Goal: Information Seeking & Learning: Learn about a topic

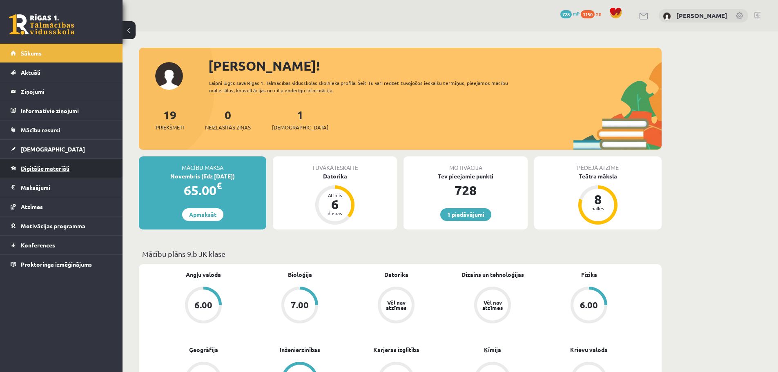
click at [93, 167] on link "Digitālie materiāli" at bounding box center [62, 168] width 102 height 19
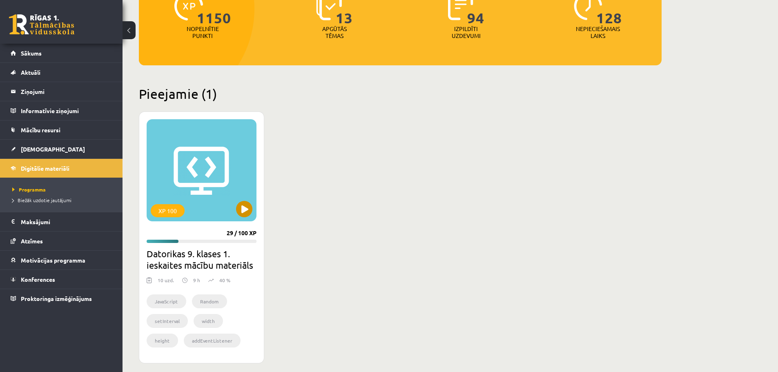
scroll to position [122, 0]
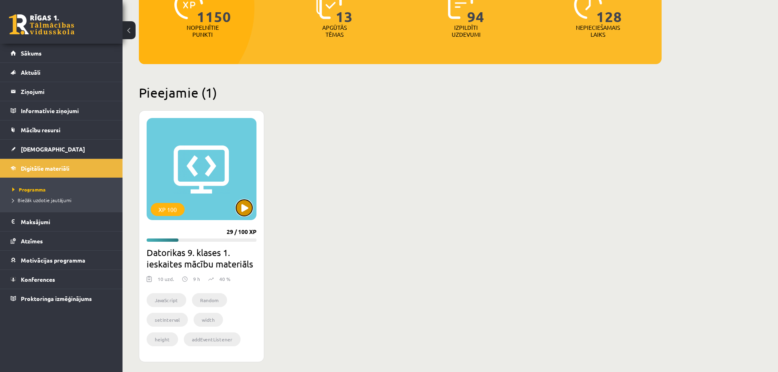
click at [245, 202] on button at bounding box center [244, 208] width 16 height 16
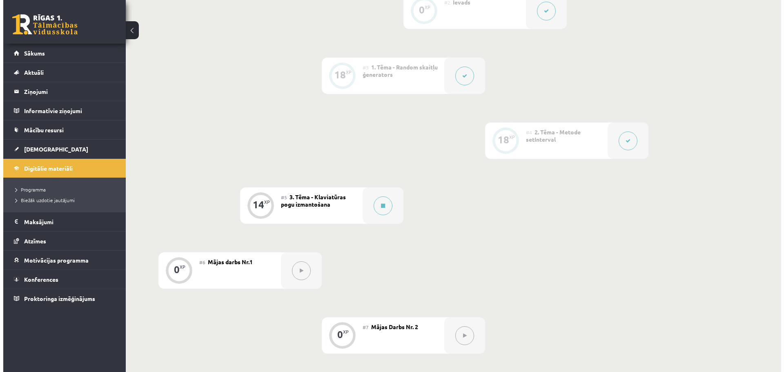
scroll to position [327, 0]
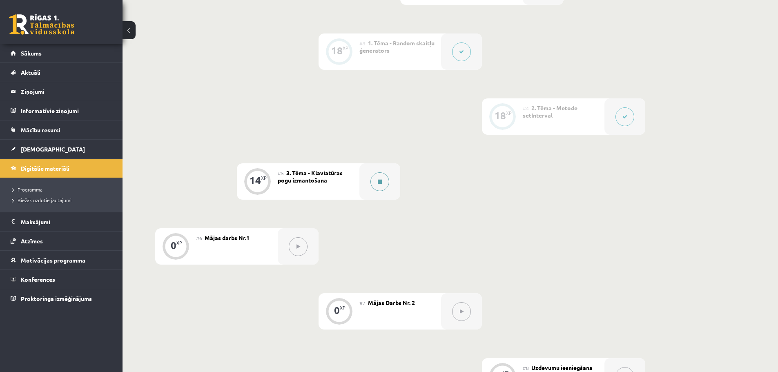
click at [381, 187] on button at bounding box center [379, 181] width 19 height 19
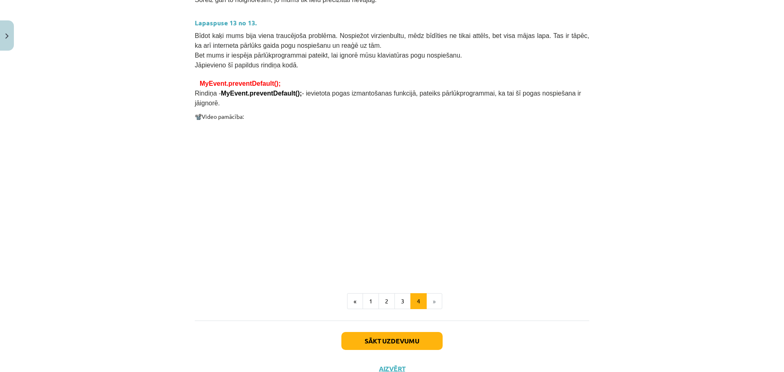
scroll to position [605, 0]
click at [412, 331] on button "Sākt uzdevumu" at bounding box center [391, 340] width 101 height 18
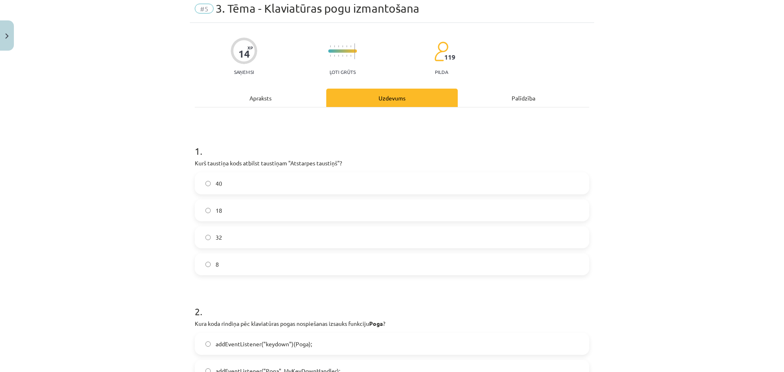
scroll to position [20, 0]
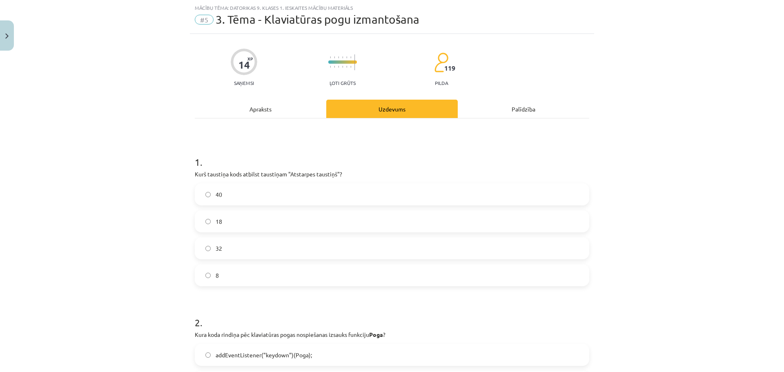
click at [329, 246] on label "32" at bounding box center [392, 248] width 393 height 20
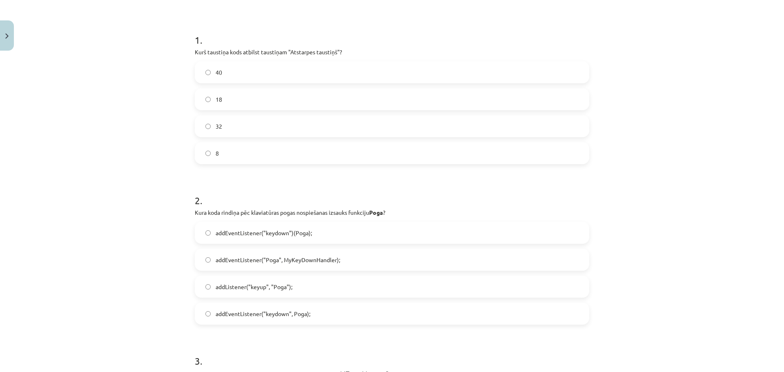
scroll to position [143, 0]
click at [333, 310] on label "addEventListener("keydown", Poga);" at bounding box center [392, 313] width 393 height 20
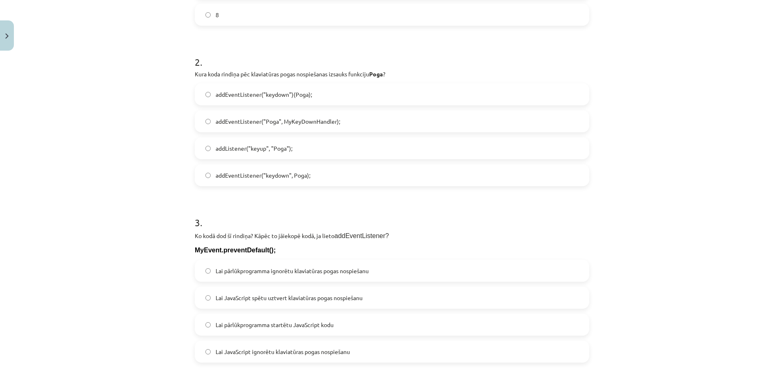
scroll to position [306, 0]
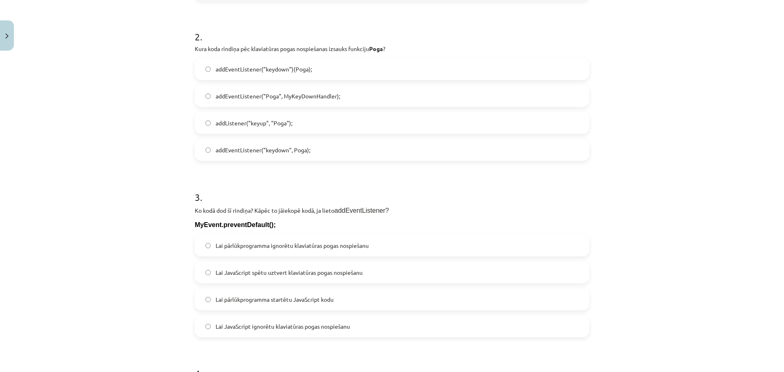
click at [284, 241] on span "Lai pārlūkprogramma ignorētu klaviatūras pogas nospiešanu" at bounding box center [292, 245] width 153 height 9
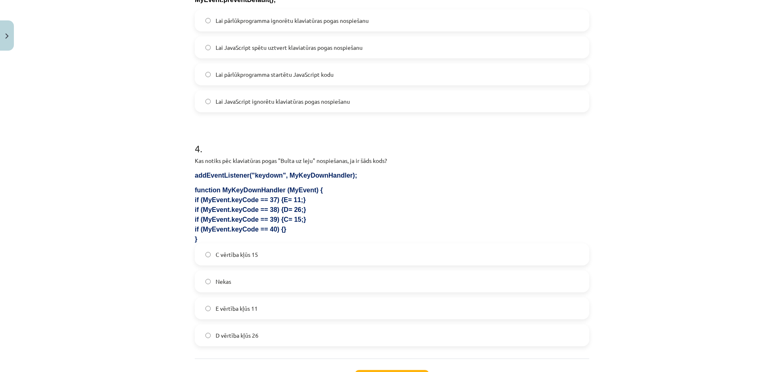
scroll to position [551, 0]
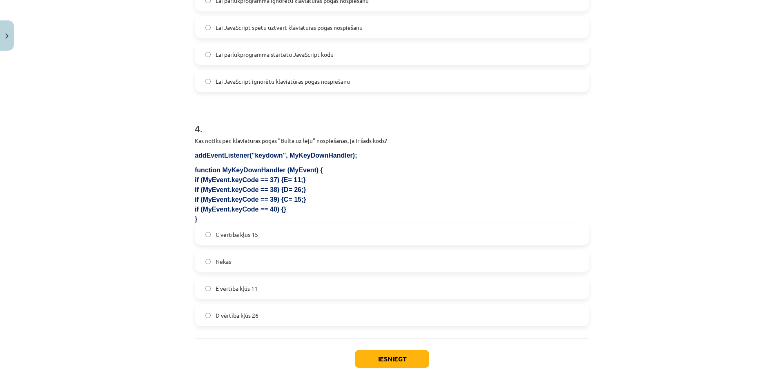
click at [272, 259] on label "Nekas" at bounding box center [392, 261] width 393 height 20
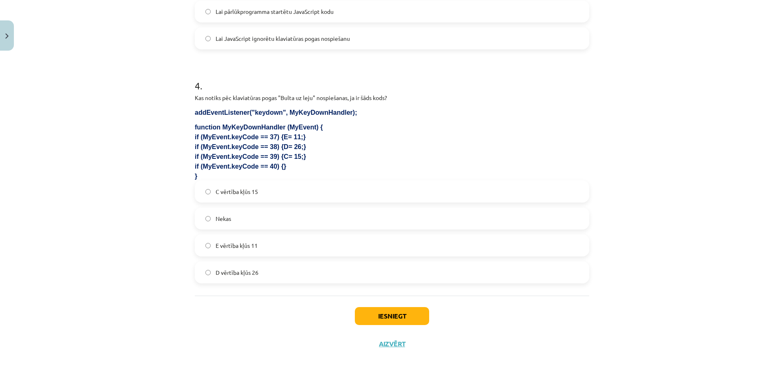
scroll to position [600, 0]
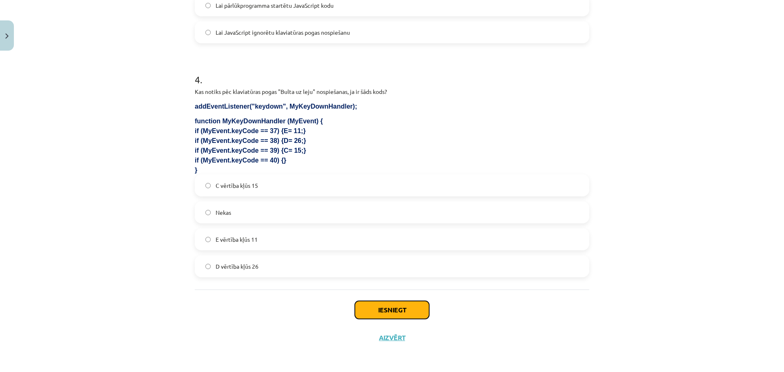
click at [383, 307] on button "Iesniegt" at bounding box center [392, 310] width 74 height 18
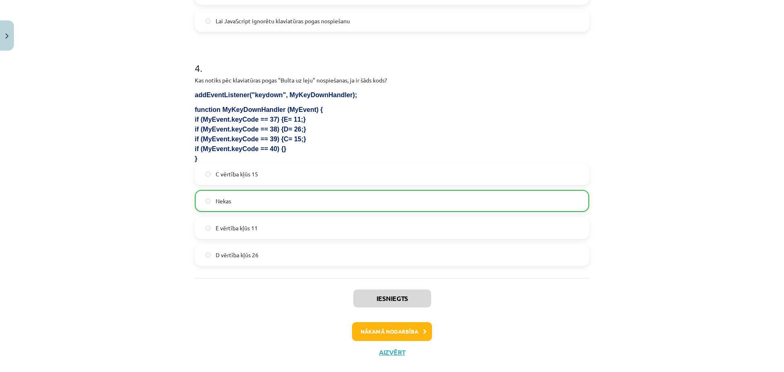
scroll to position [626, 0]
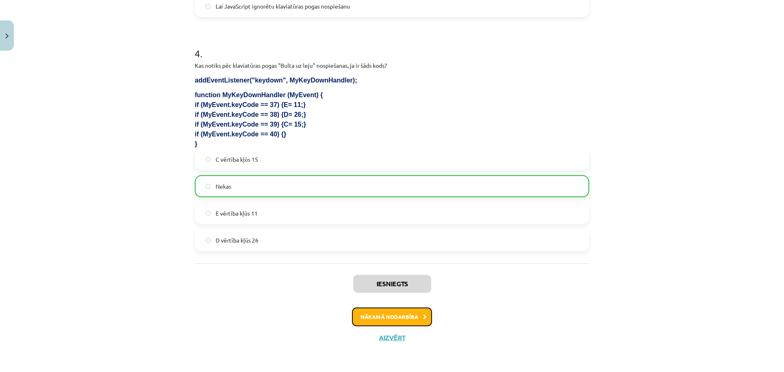
click at [380, 318] on button "Nākamā nodarbība" at bounding box center [392, 316] width 80 height 19
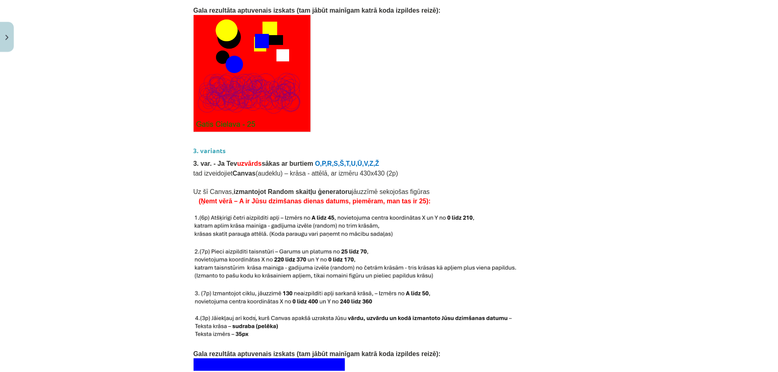
scroll to position [1667, 0]
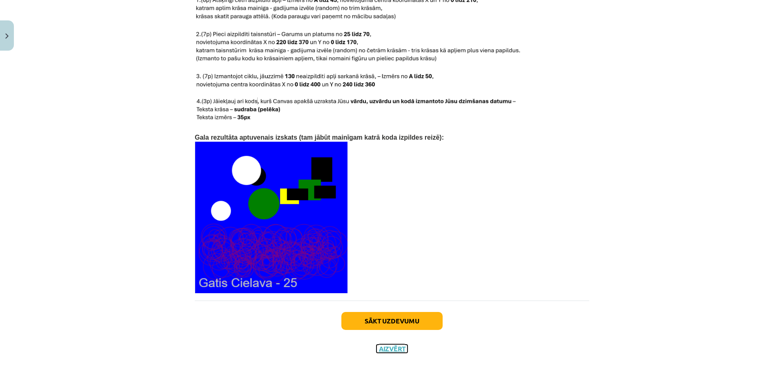
click at [394, 345] on button "Aizvērt" at bounding box center [391, 349] width 31 height 8
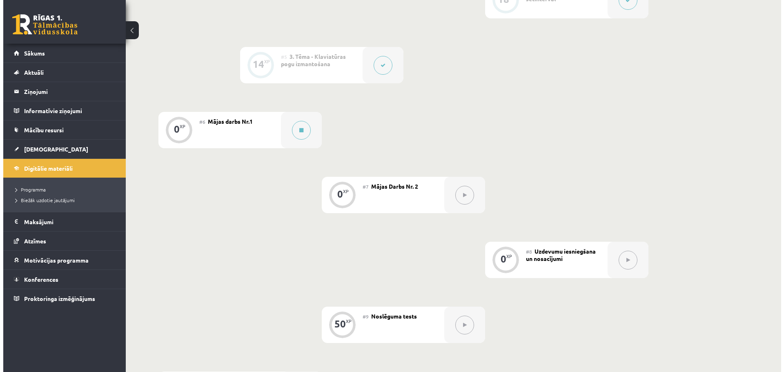
scroll to position [418, 0]
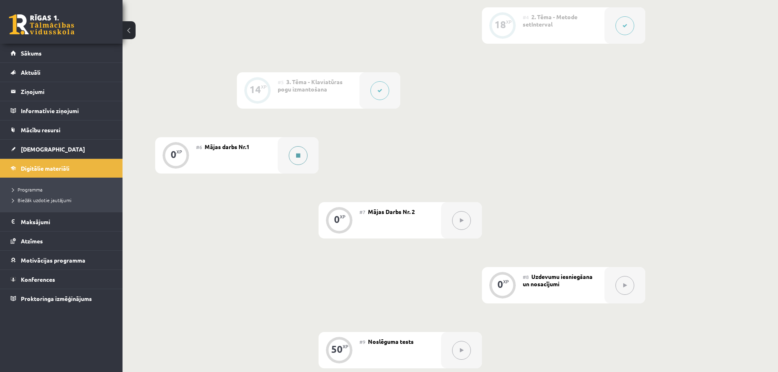
click at [296, 167] on div at bounding box center [298, 155] width 41 height 36
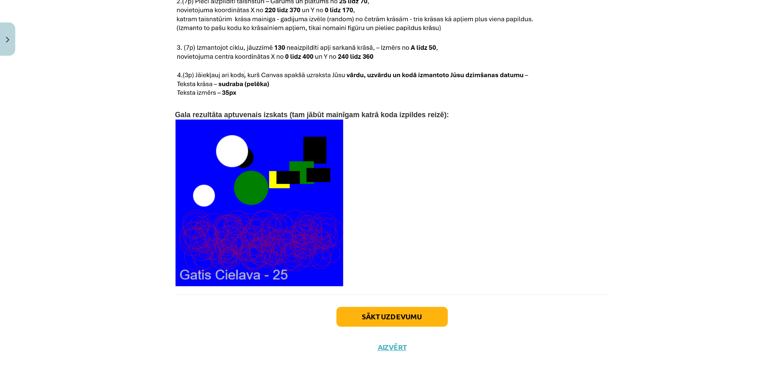
scroll to position [1667, 0]
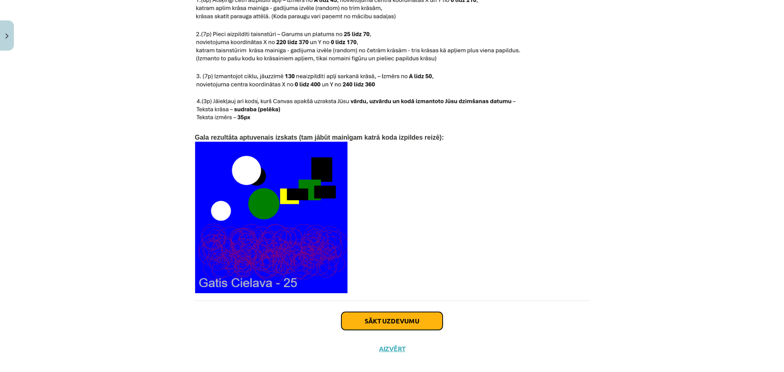
click at [414, 312] on button "Sākt uzdevumu" at bounding box center [391, 321] width 101 height 18
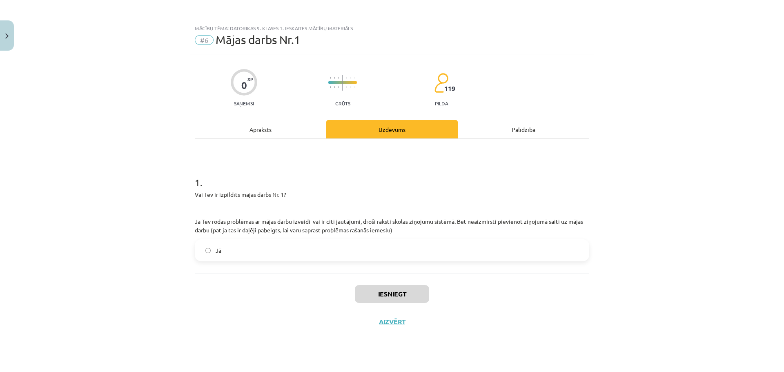
scroll to position [0, 0]
click at [295, 249] on label "Jā" at bounding box center [392, 250] width 393 height 20
click at [394, 290] on button "Iesniegt" at bounding box center [392, 294] width 74 height 18
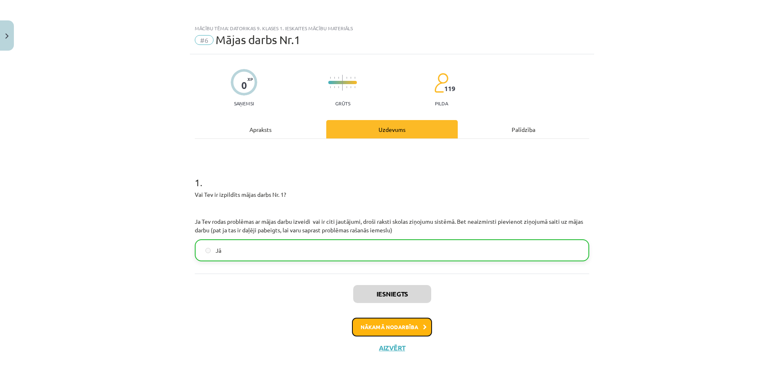
click at [395, 324] on button "Nākamā nodarbība" at bounding box center [392, 327] width 80 height 19
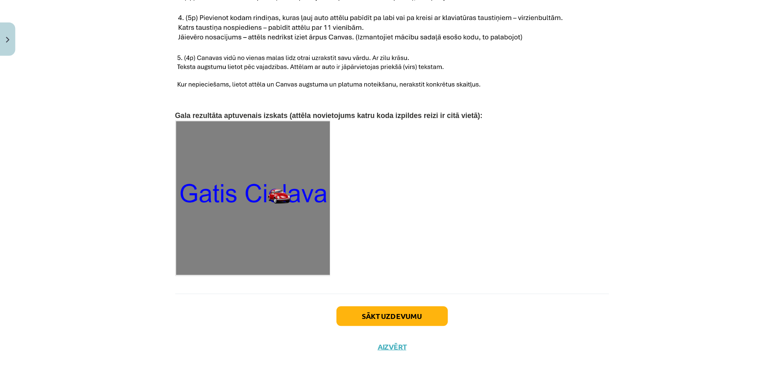
scroll to position [1211, 0]
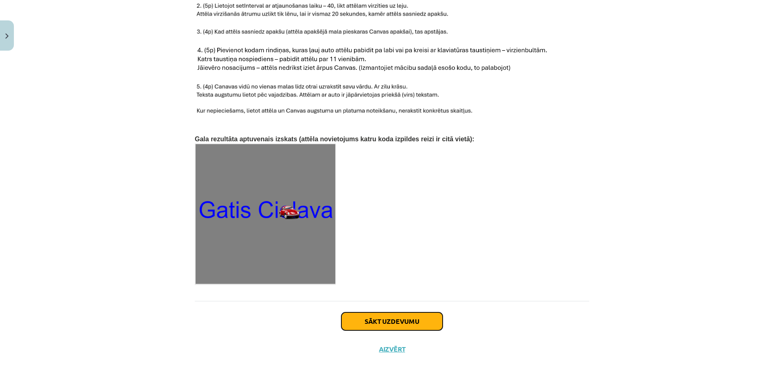
click at [386, 312] on button "Sākt uzdevumu" at bounding box center [391, 321] width 101 height 18
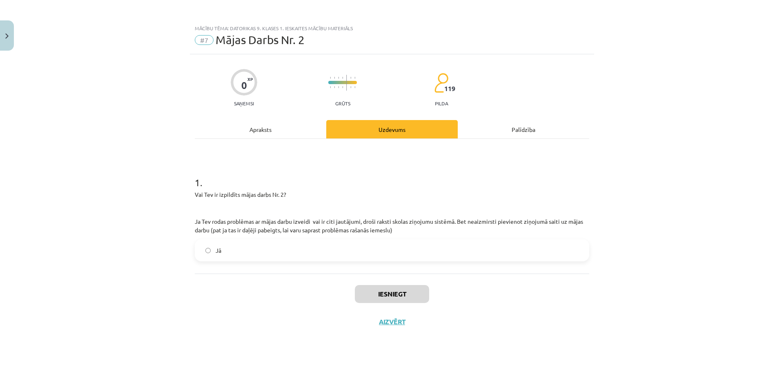
click at [346, 249] on label "Jā" at bounding box center [392, 250] width 393 height 20
click at [393, 293] on button "Iesniegt" at bounding box center [392, 294] width 74 height 18
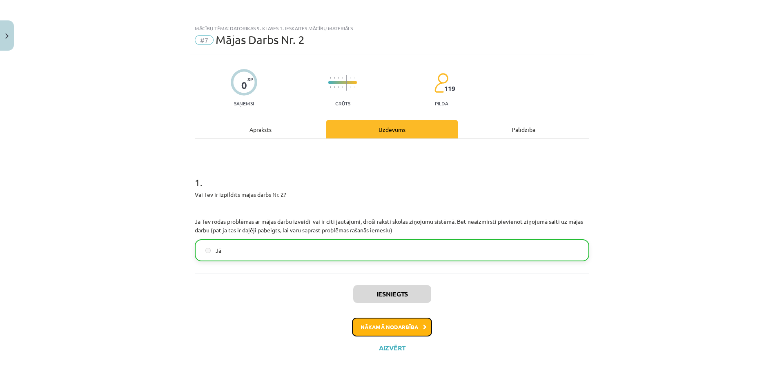
click at [383, 326] on button "Nākamā nodarbība" at bounding box center [392, 327] width 80 height 19
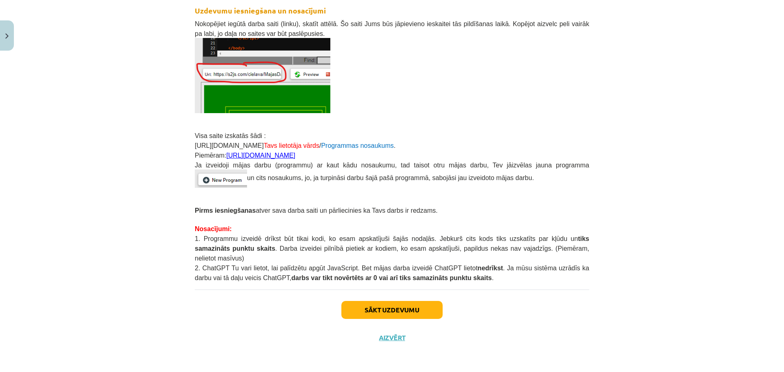
scroll to position [145, 0]
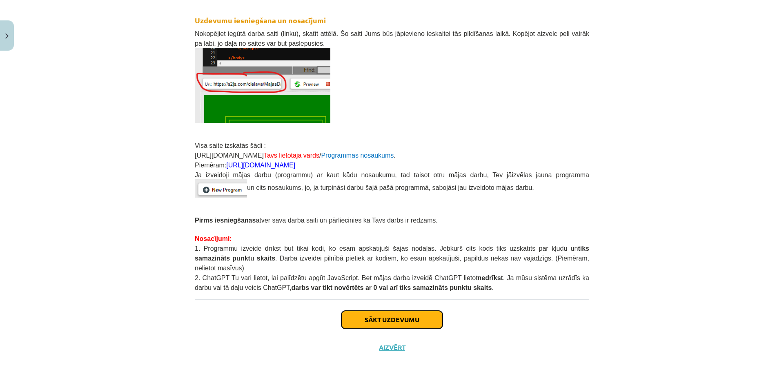
click at [396, 311] on button "Sākt uzdevumu" at bounding box center [391, 320] width 101 height 18
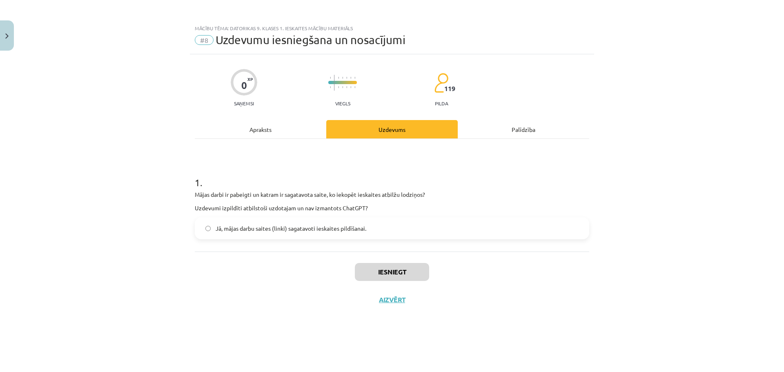
scroll to position [0, 0]
click at [366, 227] on span "Jā, mājas darbu saites (linki) sagatavoti ieskaites pildīšanai." at bounding box center [291, 228] width 151 height 9
click at [381, 271] on button "Iesniegt" at bounding box center [392, 272] width 74 height 18
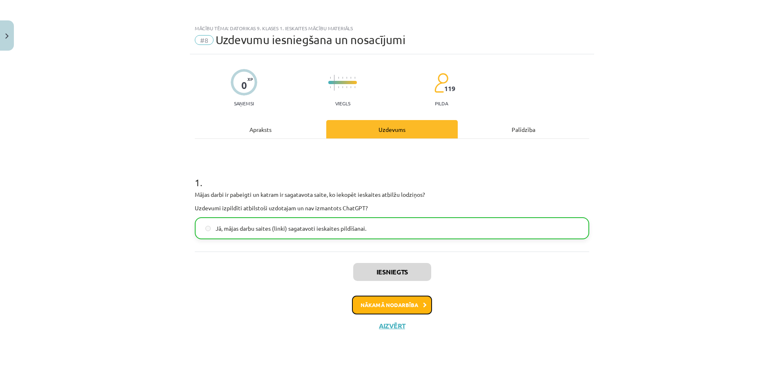
click at [404, 303] on button "Nākamā nodarbība" at bounding box center [392, 305] width 80 height 19
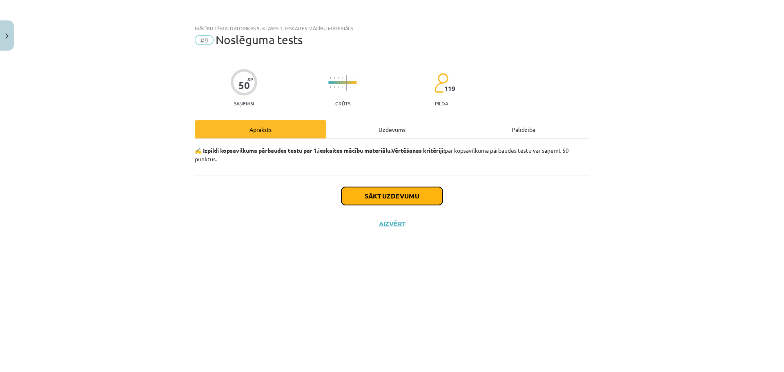
click at [379, 198] on button "Sākt uzdevumu" at bounding box center [391, 196] width 101 height 18
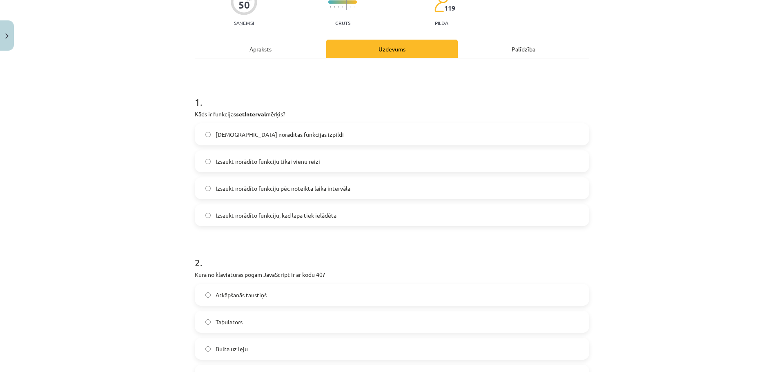
scroll to position [82, 0]
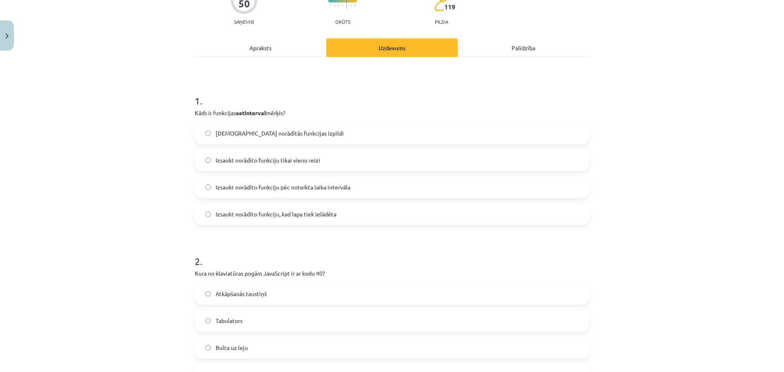
click at [371, 187] on label "Izsaukt norādīto funkciju pēc noteikta laika intervāla" at bounding box center [392, 187] width 393 height 20
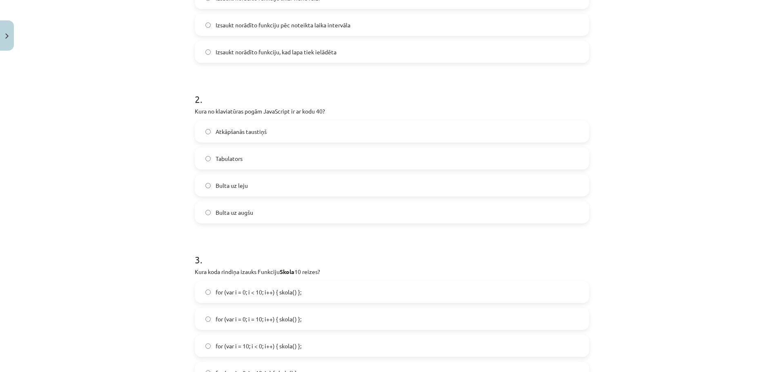
scroll to position [245, 0]
click at [400, 183] on label "Bulta uz leju" at bounding box center [392, 184] width 393 height 20
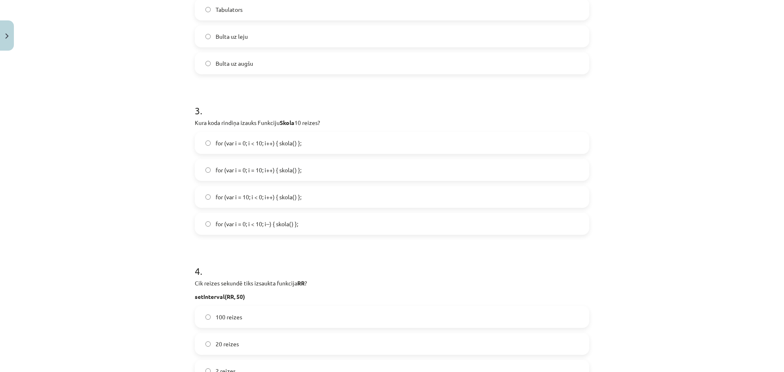
scroll to position [408, 0]
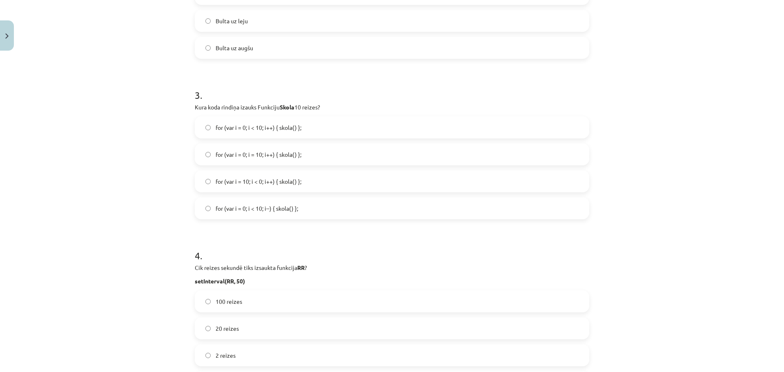
click at [241, 150] on span "for (var i = 0; i = 10; i++) { skola() };" at bounding box center [259, 154] width 86 height 9
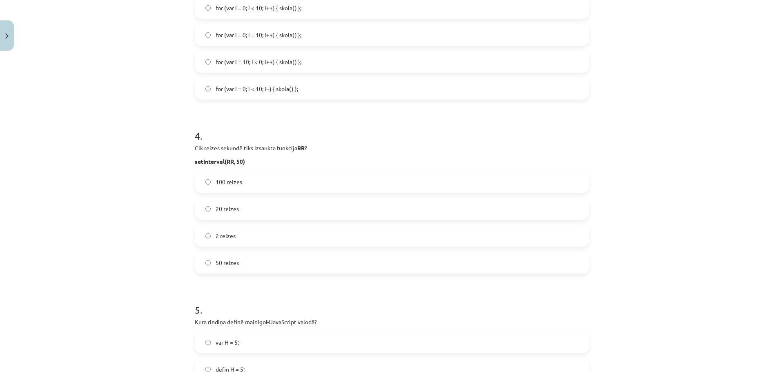
scroll to position [531, 0]
click at [253, 202] on label "20 reizes" at bounding box center [392, 206] width 393 height 20
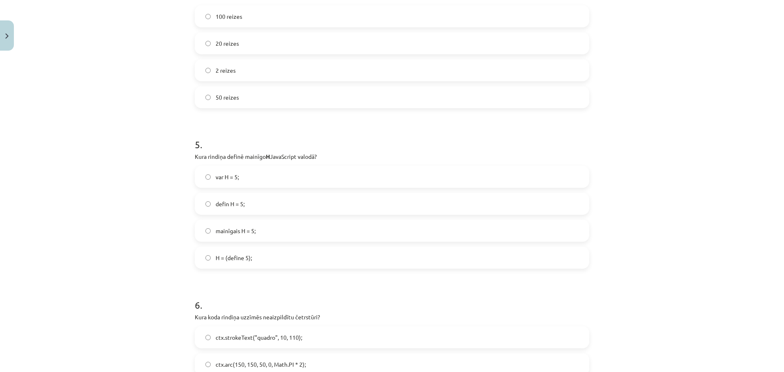
scroll to position [694, 0]
click at [257, 173] on label "var H = 5;" at bounding box center [392, 176] width 393 height 20
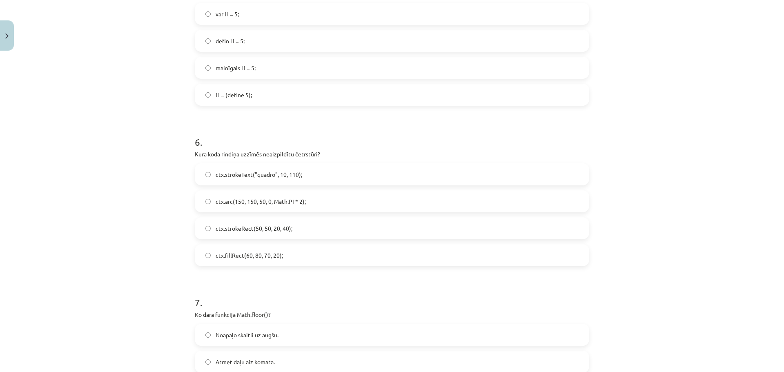
scroll to position [857, 0]
click at [305, 223] on label "ctx.strokeRect(50, 50, 20, 40);" at bounding box center [392, 227] width 393 height 20
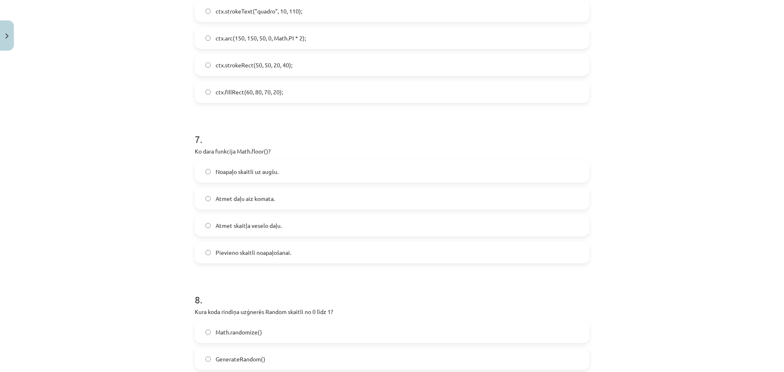
scroll to position [1021, 0]
click at [290, 167] on label "Noapaļo skaitli uz augšu." at bounding box center [392, 170] width 393 height 20
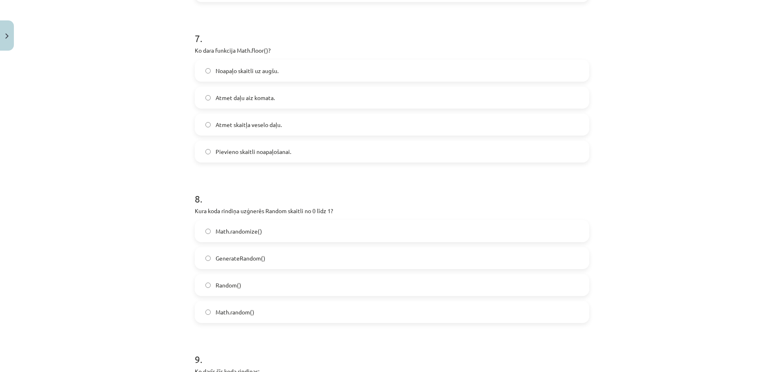
scroll to position [1143, 0]
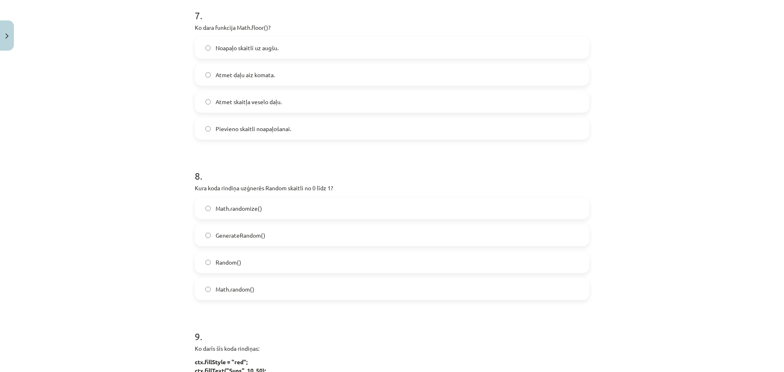
click at [278, 287] on label "Math.random()" at bounding box center [392, 289] width 393 height 20
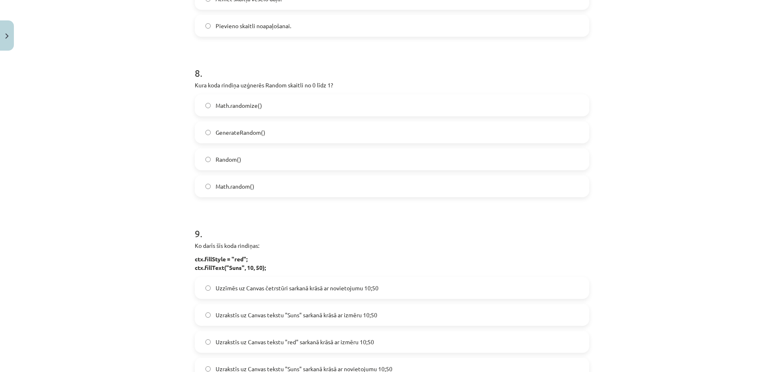
scroll to position [1306, 0]
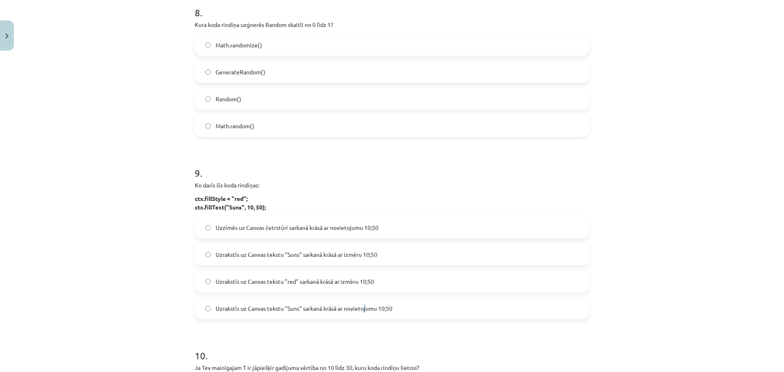
click at [362, 311] on span "Uzrakstīs uz Canvas tekstu "Suns" sarkanā krāsā ar novietojumu 10;50" at bounding box center [304, 308] width 177 height 9
click at [359, 304] on span "Uzrakstīs uz Canvas tekstu "Suns" sarkanā krāsā ar novietojumu 10;50" at bounding box center [304, 308] width 177 height 9
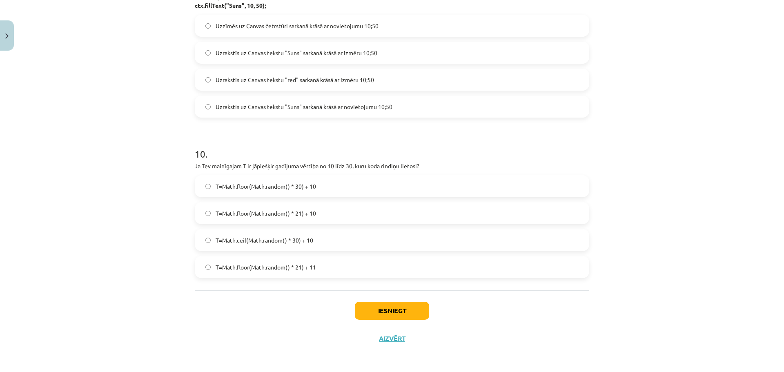
scroll to position [1509, 0]
click at [391, 215] on label "T=Math.floor(Math.random() * 21) + 10" at bounding box center [392, 212] width 393 height 20
click at [385, 338] on button "Aizvērt" at bounding box center [391, 338] width 31 height 8
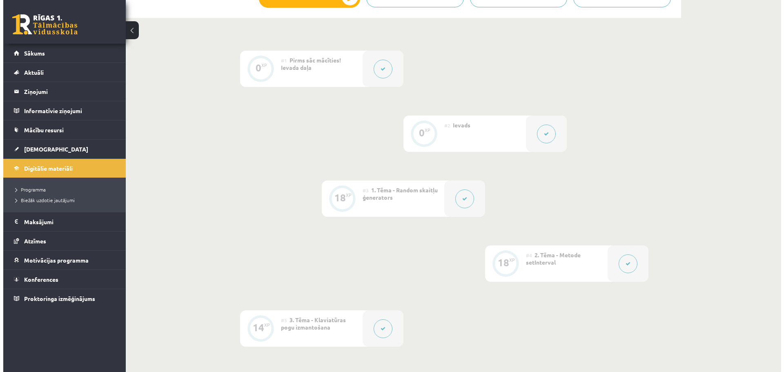
scroll to position [163, 0]
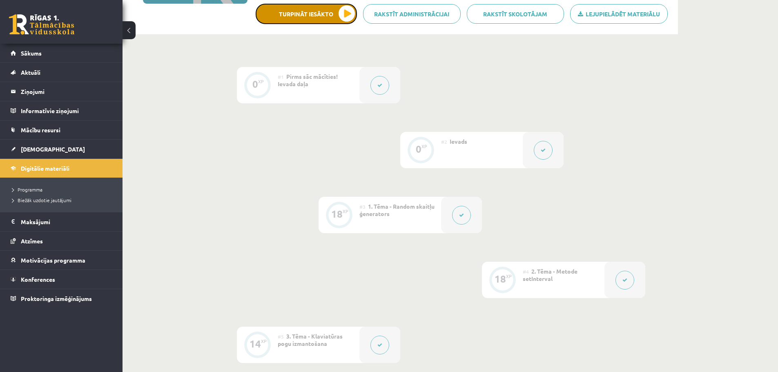
click at [307, 15] on button "Turpināt iesākto" at bounding box center [306, 14] width 101 height 20
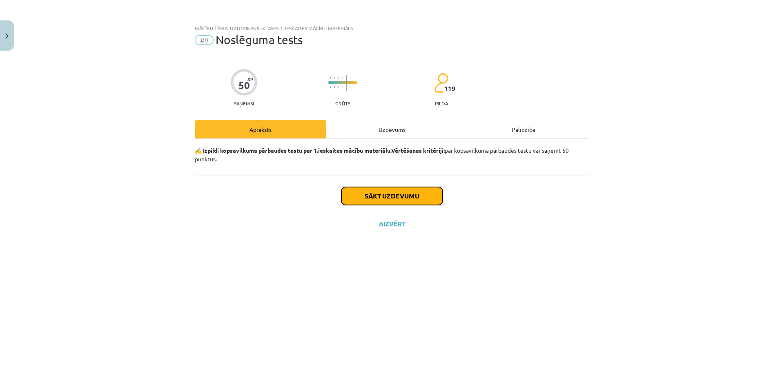
click at [382, 197] on button "Sākt uzdevumu" at bounding box center [391, 196] width 101 height 18
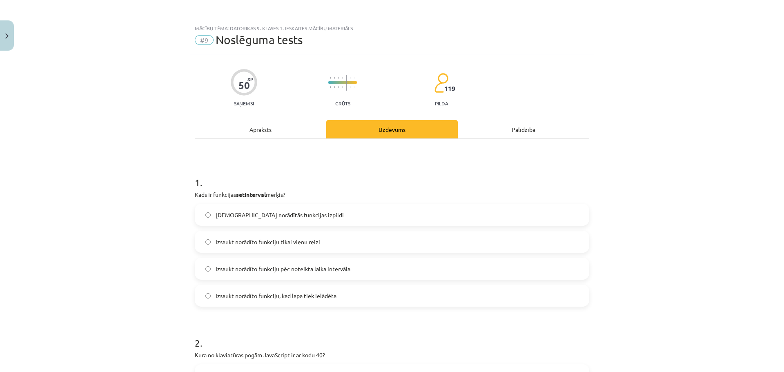
click at [377, 267] on label "Izsaukt norādīto funkciju pēc noteikta laika intervāla" at bounding box center [392, 268] width 393 height 20
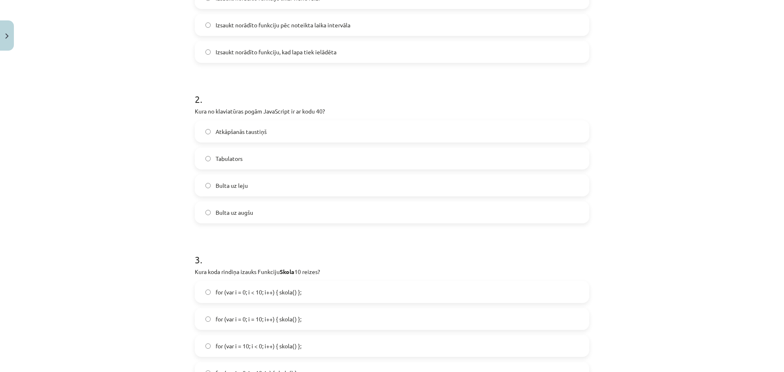
scroll to position [245, 0]
click at [351, 178] on label "Bulta uz leju" at bounding box center [392, 184] width 393 height 20
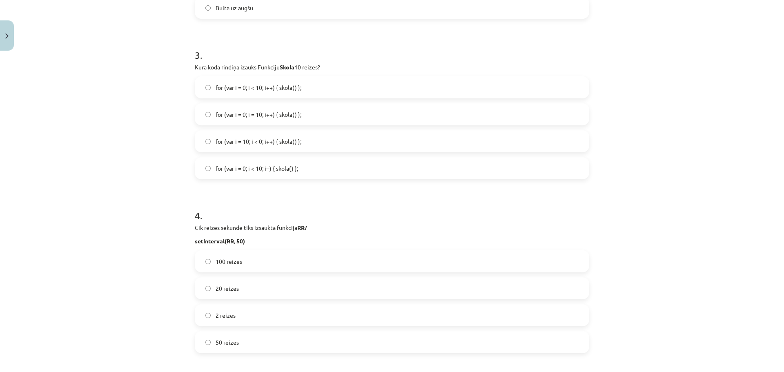
scroll to position [449, 0]
click at [304, 111] on label "for (var i = 0; i = 10; i++) { skola() };" at bounding box center [392, 113] width 393 height 20
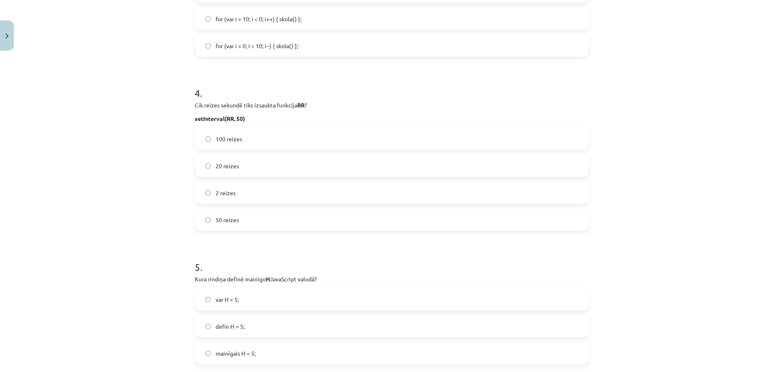
scroll to position [571, 0]
click at [243, 163] on label "20 reizes" at bounding box center [392, 165] width 393 height 20
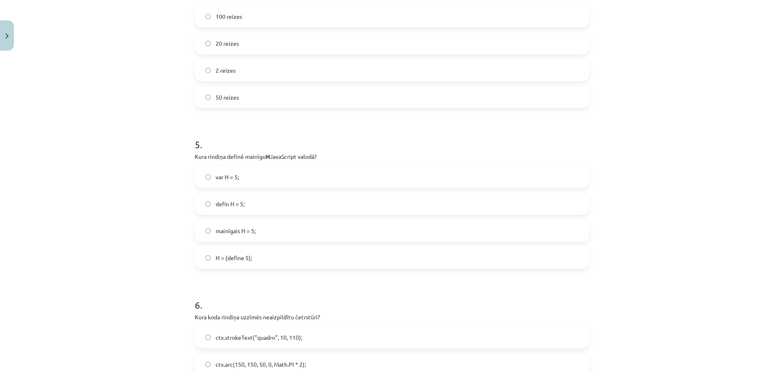
scroll to position [694, 0]
click at [344, 175] on label "var H = 5;" at bounding box center [392, 176] width 393 height 20
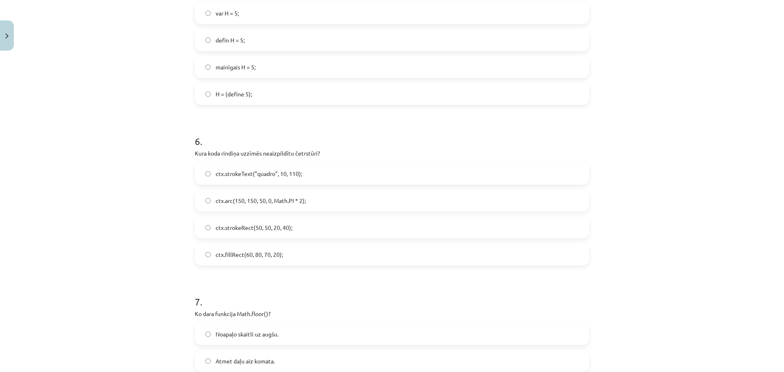
scroll to position [857, 0]
click at [293, 227] on label "ctx.strokeRect(50, 50, 20, 40);" at bounding box center [392, 227] width 393 height 20
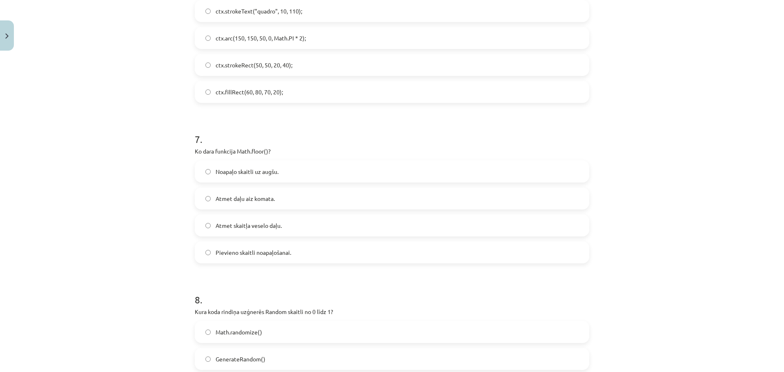
scroll to position [1021, 0]
click at [285, 168] on label "Noapaļo skaitli uz augšu." at bounding box center [392, 170] width 393 height 20
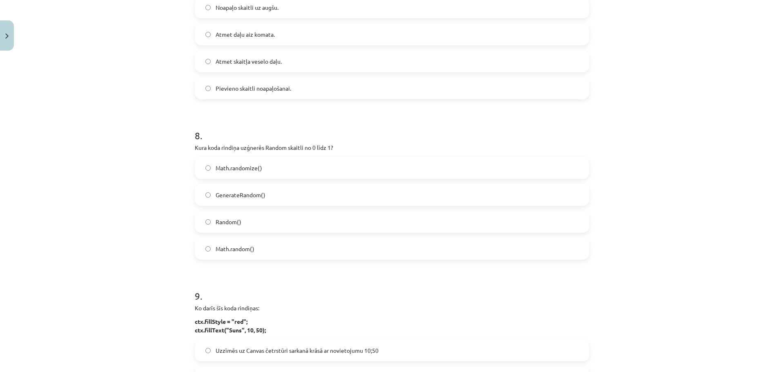
scroll to position [1184, 0]
click at [546, 84] on label "Добавляет число для округления." at bounding box center [392, 88] width 393 height 20
click at [670, 116] on div "Mācību tēma: Datorikas 9. klases 1. ieskaites mācību materiāls #9 Noslēguma tes…" at bounding box center [392, 186] width 784 height 372
click at [461, 247] on label "Math.random()" at bounding box center [392, 248] width 393 height 20
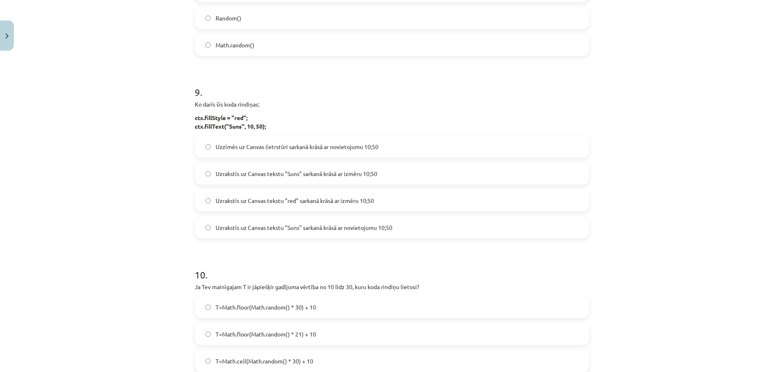
scroll to position [1388, 0]
click at [380, 229] on span "Uzrakstīs uz Canvas tekstu "Suns" sarkanā krāsā ar novietojumu 10;50" at bounding box center [304, 226] width 177 height 9
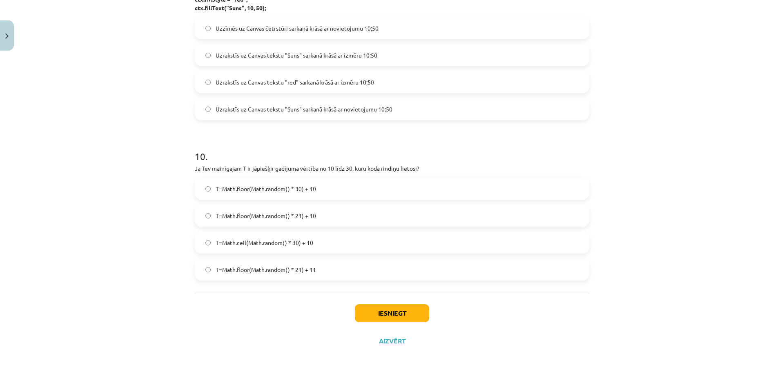
scroll to position [1509, 0]
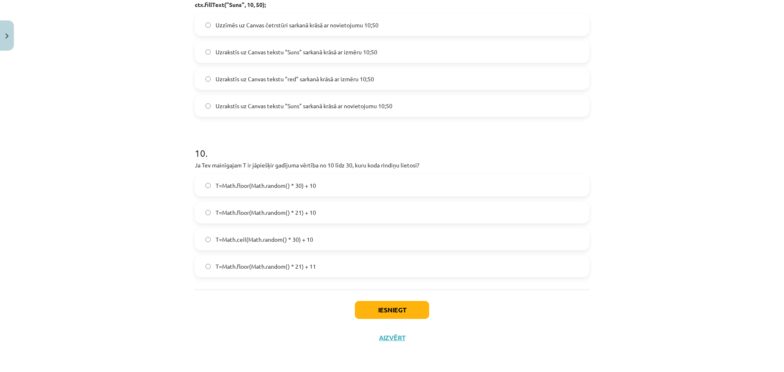
click at [334, 208] on label "T=Math.floor(Math.random() * 21) + 10" at bounding box center [392, 212] width 393 height 20
click at [394, 309] on button "Iesniegt" at bounding box center [392, 310] width 74 height 18
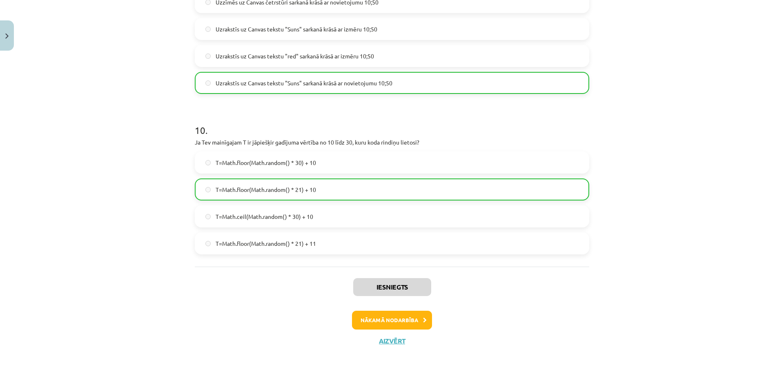
scroll to position [1535, 0]
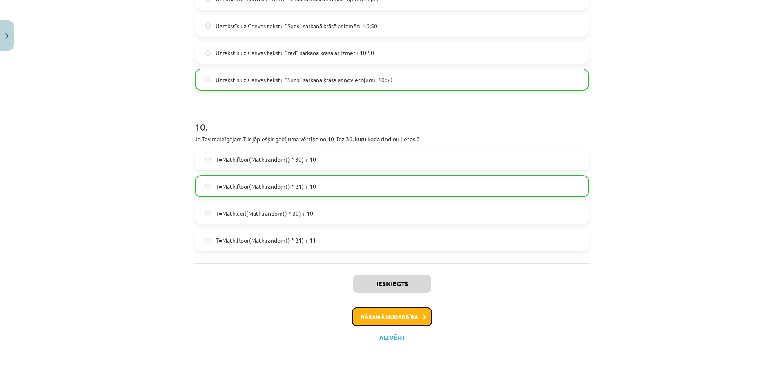
click at [394, 309] on button "Nākamā nodarbība" at bounding box center [392, 316] width 80 height 19
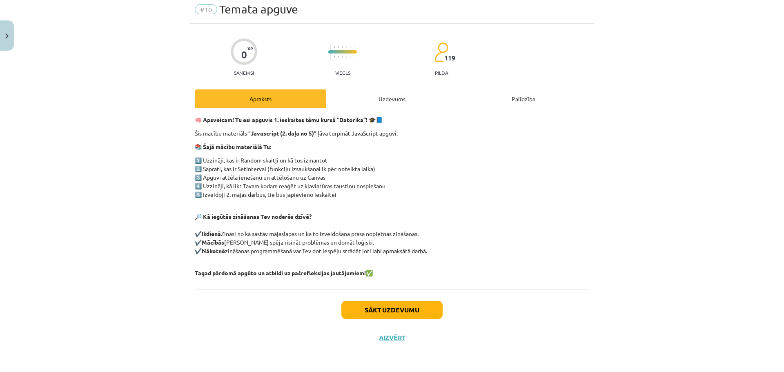
scroll to position [20, 0]
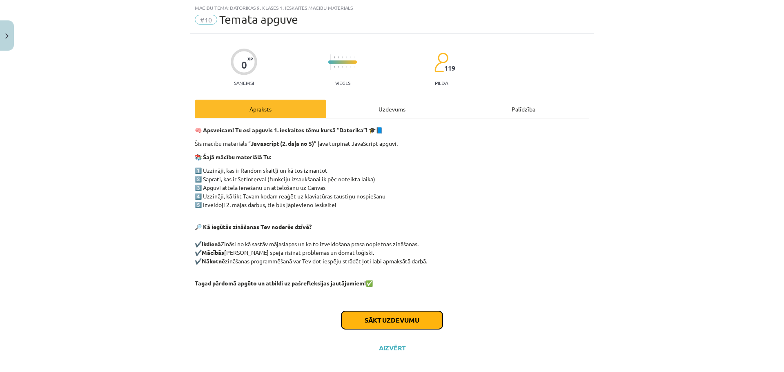
click at [399, 317] on button "Sākt uzdevumu" at bounding box center [391, 320] width 101 height 18
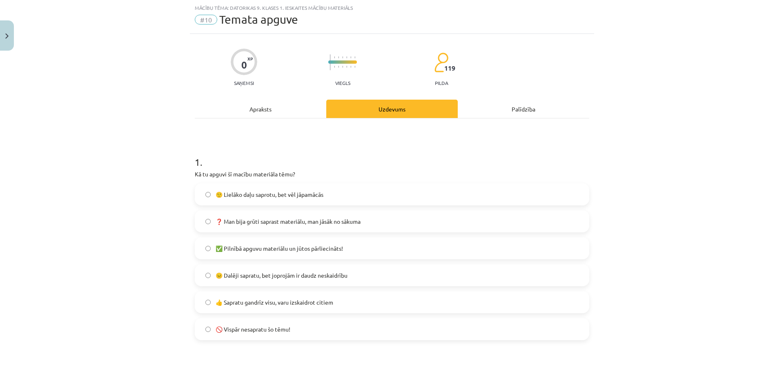
click at [338, 196] on label "🙂 Lielāko daļu saprotu, bet vēl jāpamācās" at bounding box center [392, 194] width 393 height 20
click at [355, 301] on label "👍 Sapratu gandrīz visu, varu izskaidrot citiem" at bounding box center [392, 302] width 393 height 20
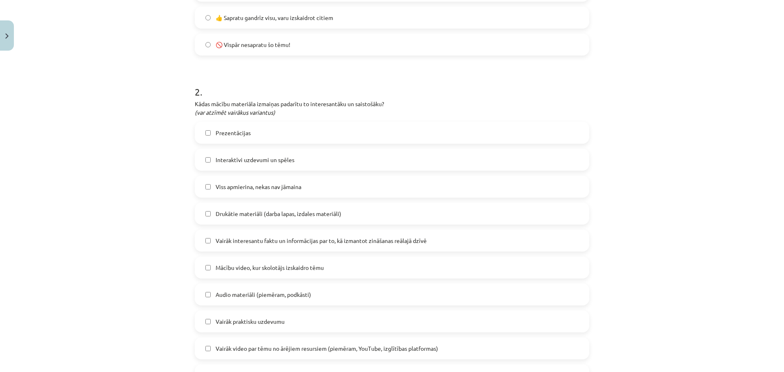
scroll to position [306, 0]
click at [290, 187] on span "Viss apmierina, nekas nav jāmaina" at bounding box center [259, 185] width 86 height 9
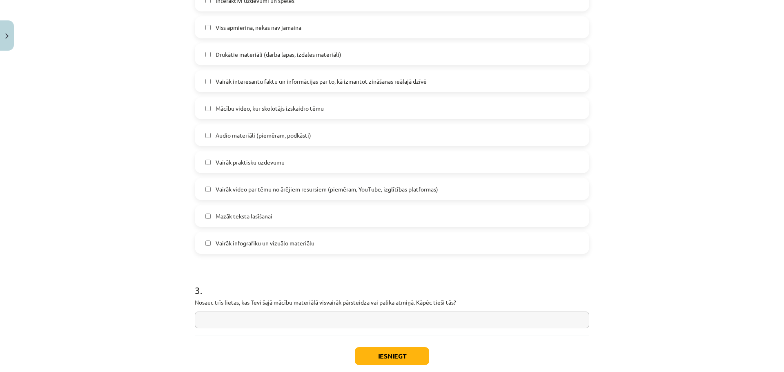
scroll to position [510, 0]
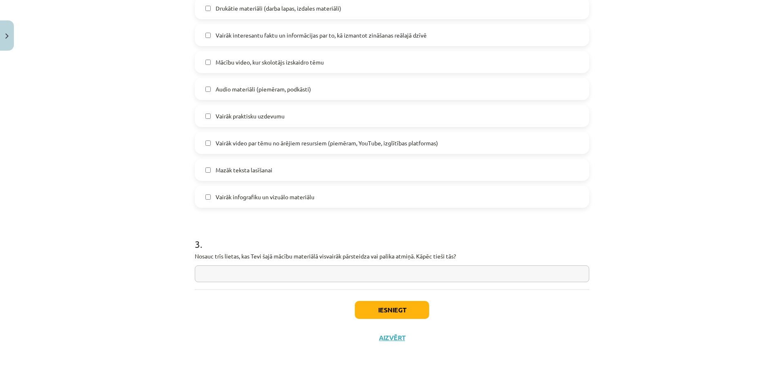
click at [380, 274] on input "text" at bounding box center [392, 273] width 394 height 17
type input "**********"
click at [390, 294] on div "Iesniegt Aizvērt" at bounding box center [392, 317] width 394 height 57
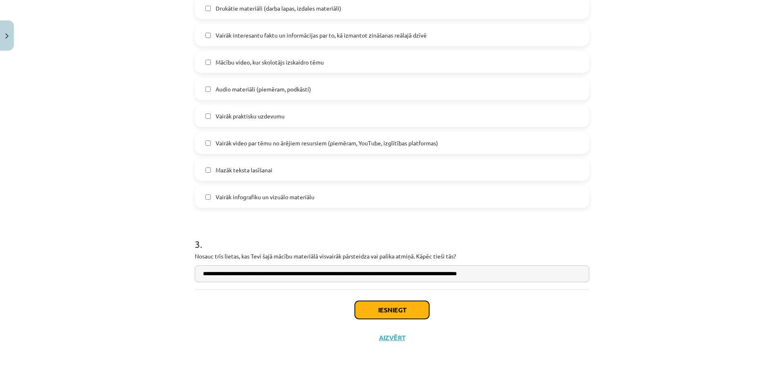
click at [396, 310] on button "Iesniegt" at bounding box center [392, 310] width 74 height 18
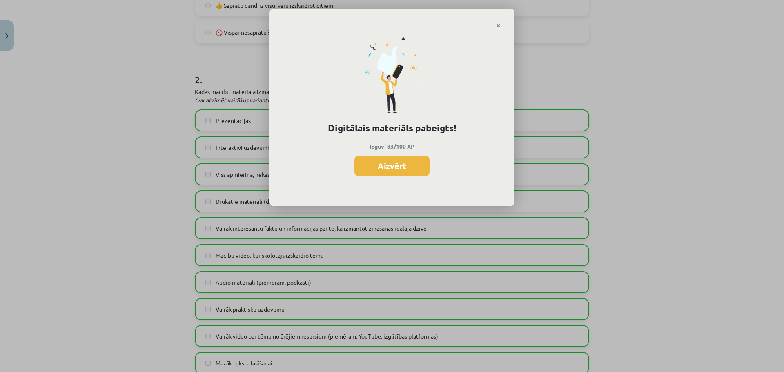
scroll to position [306, 0]
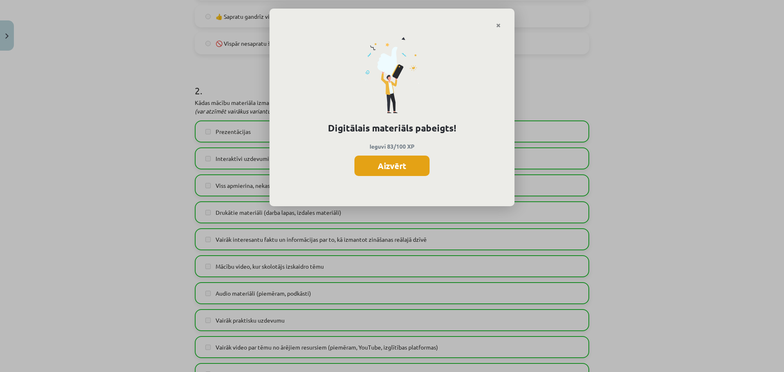
click at [385, 160] on button "Aizvērt" at bounding box center [391, 166] width 75 height 20
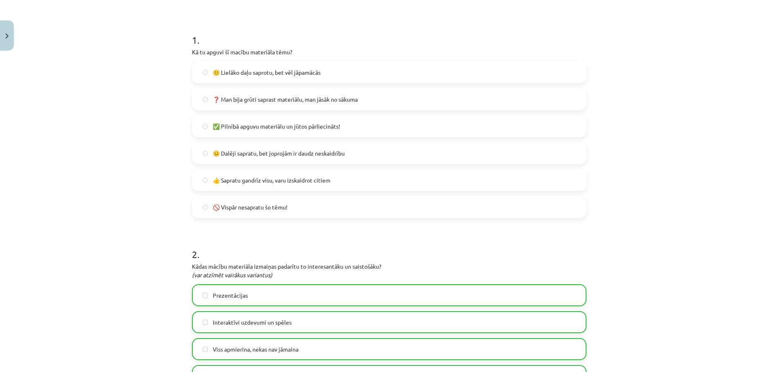
scroll to position [102, 0]
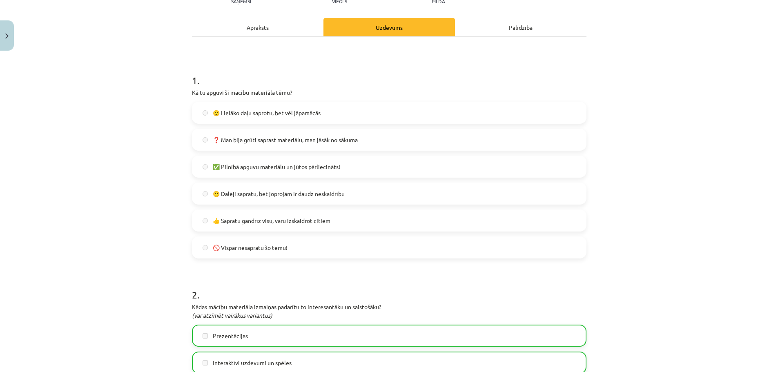
click at [303, 220] on span "👍 Sapratu gandrīz visu, varu izskaidrot citiem" at bounding box center [272, 220] width 118 height 9
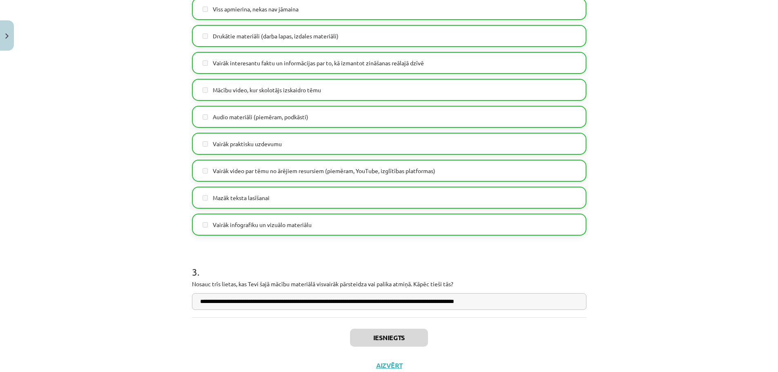
scroll to position [510, 0]
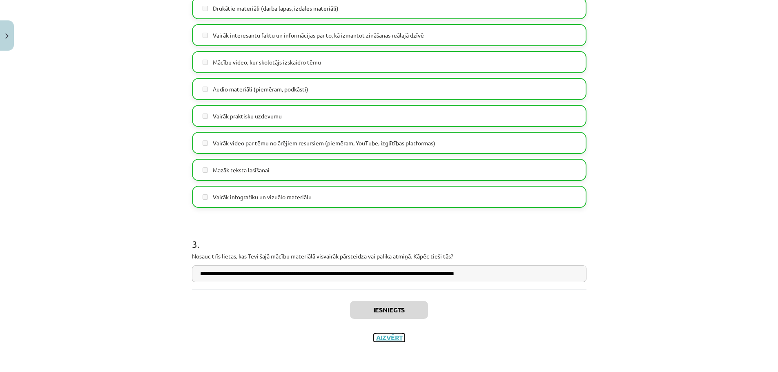
click at [377, 338] on button "Aizvērt" at bounding box center [389, 338] width 31 height 8
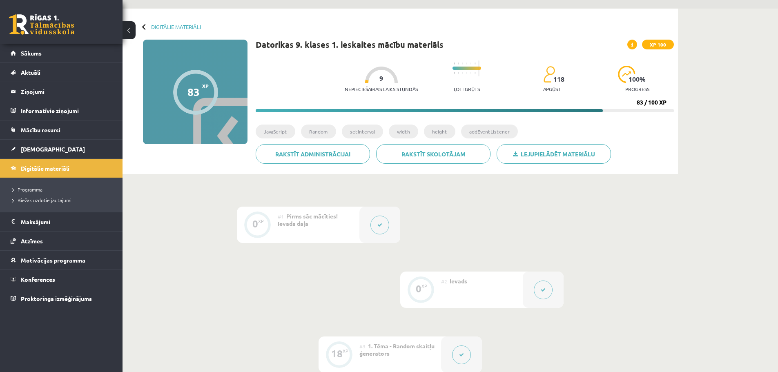
scroll to position [0, 0]
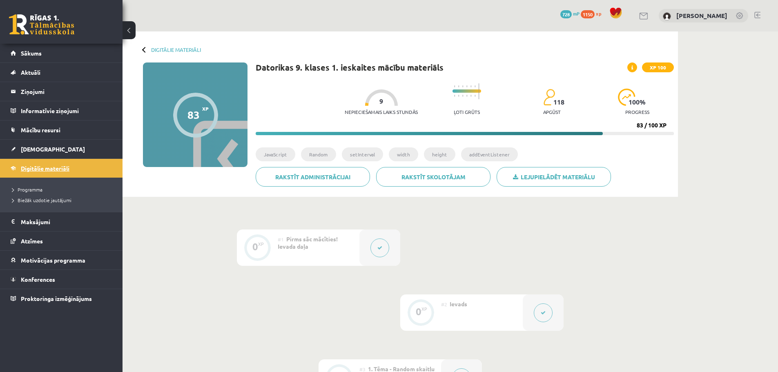
click at [33, 167] on span "Digitālie materiāli" at bounding box center [45, 168] width 49 height 7
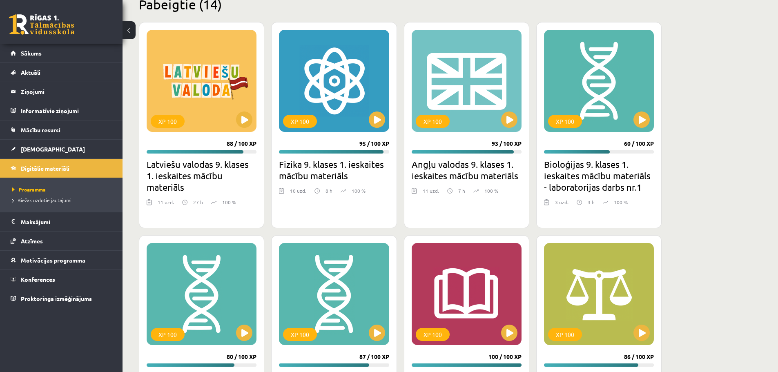
scroll to position [218, 0]
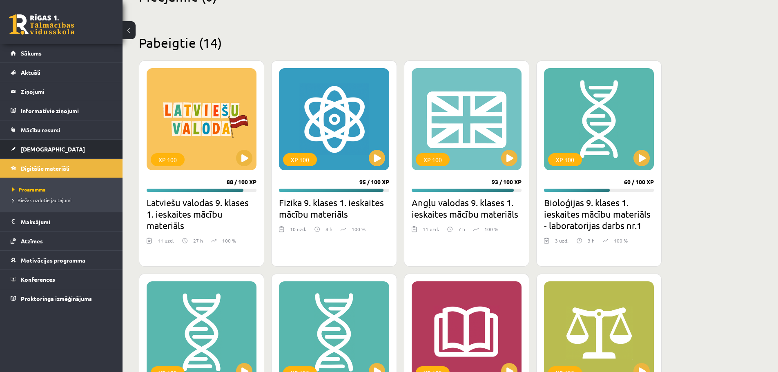
click at [66, 145] on link "[DEMOGRAPHIC_DATA]" at bounding box center [62, 149] width 102 height 19
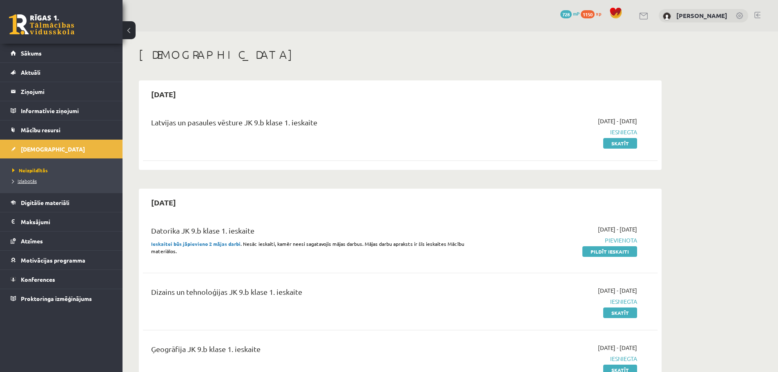
click at [25, 178] on span "Izlabotās" at bounding box center [24, 181] width 24 height 7
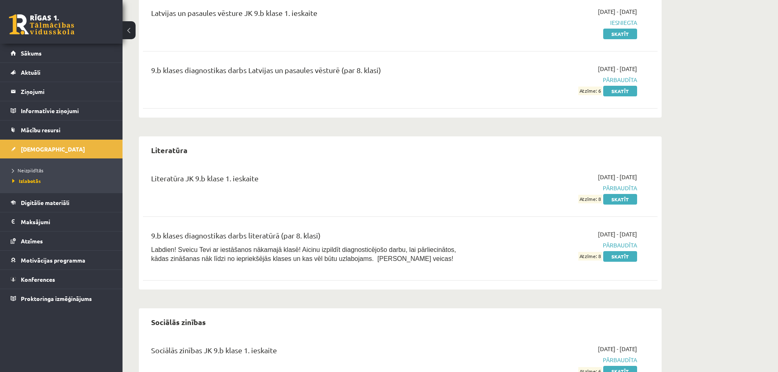
scroll to position [1313, 0]
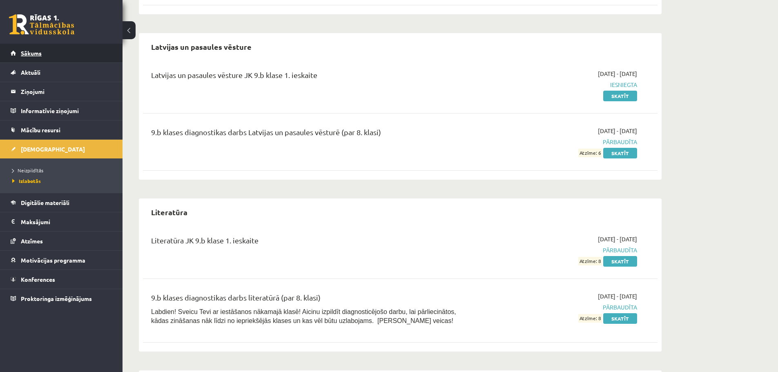
click at [93, 50] on link "Sākums" at bounding box center [62, 53] width 102 height 19
